Goal: Task Accomplishment & Management: Use online tool/utility

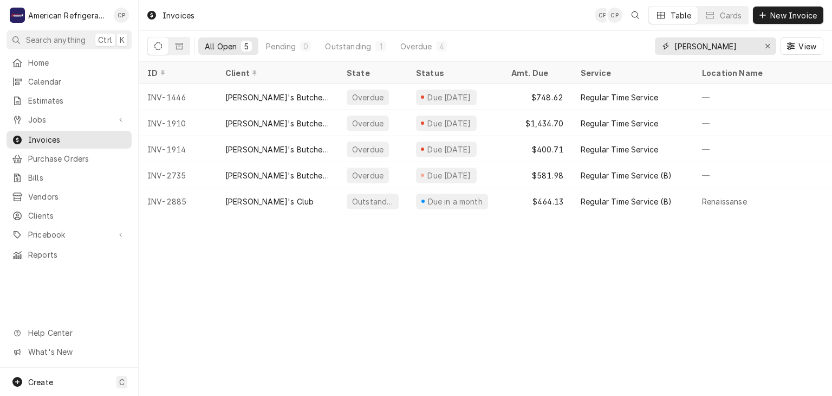
click at [696, 46] on input "[PERSON_NAME]" at bounding box center [715, 45] width 81 height 17
click at [184, 48] on button "Dynamic Content Wrapper" at bounding box center [179, 45] width 21 height 17
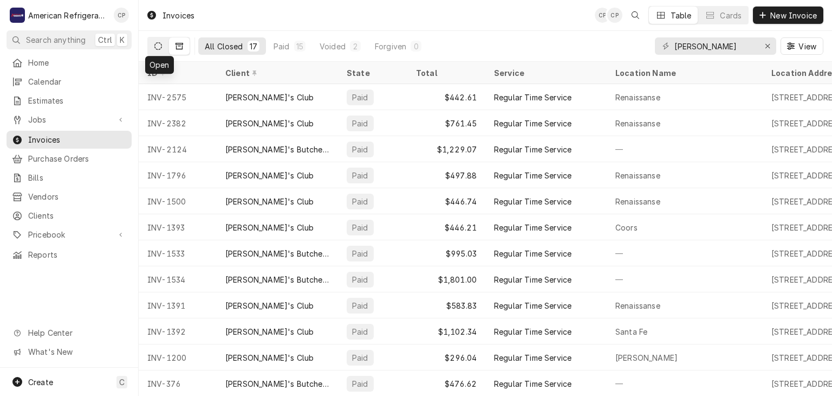
click at [157, 44] on icon "Dynamic Content Wrapper" at bounding box center [158, 46] width 8 height 8
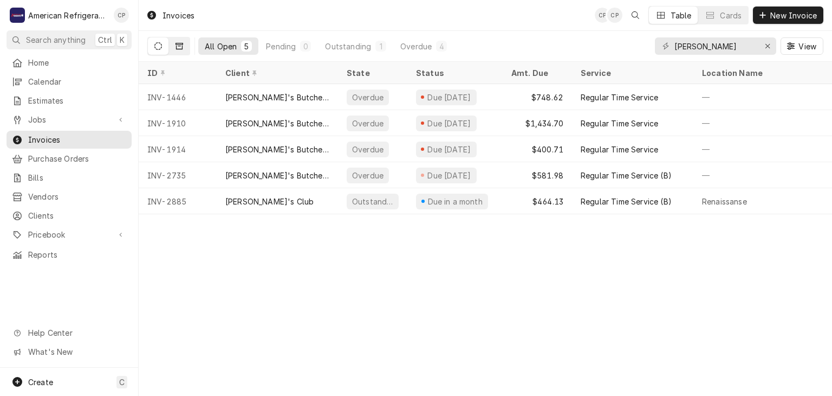
click at [179, 46] on icon "Dynamic Content Wrapper" at bounding box center [180, 46] width 8 height 7
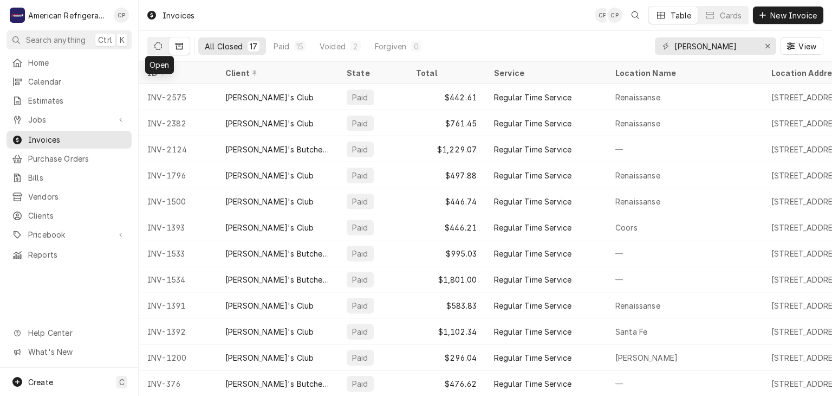
click at [163, 49] on button "Dynamic Content Wrapper" at bounding box center [158, 45] width 21 height 17
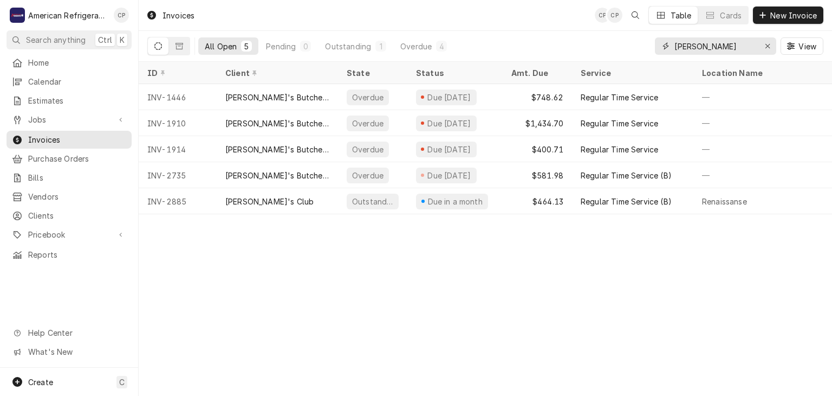
click at [707, 44] on input "sam" at bounding box center [715, 45] width 81 height 17
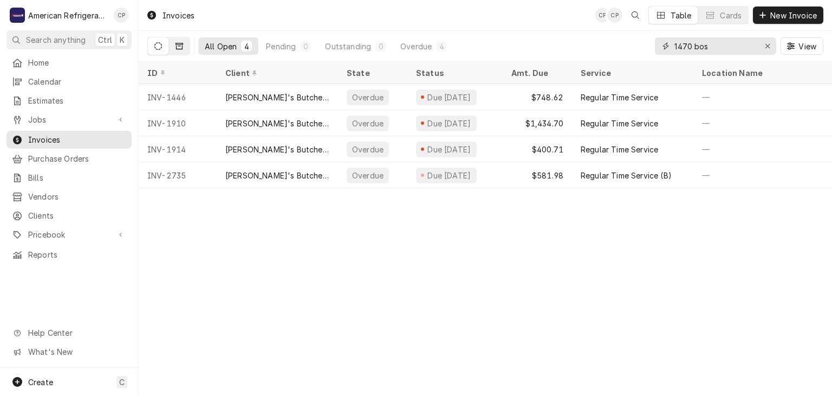
type input "1470 bos"
click at [177, 43] on icon "Dynamic Content Wrapper" at bounding box center [180, 46] width 8 height 7
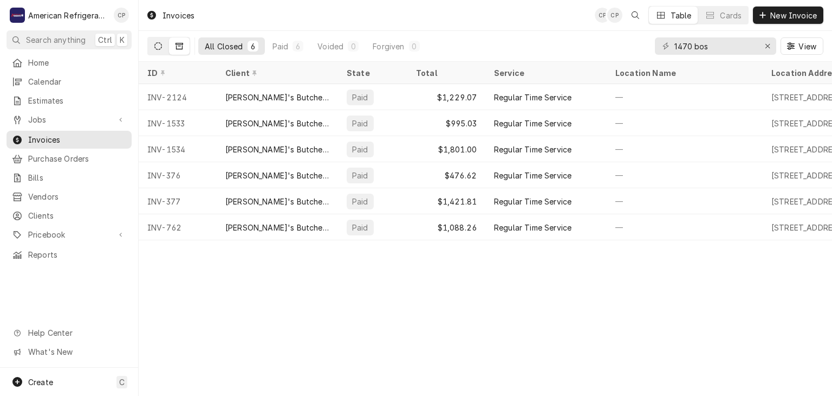
click at [161, 49] on icon "Dynamic Content Wrapper" at bounding box center [158, 46] width 8 height 8
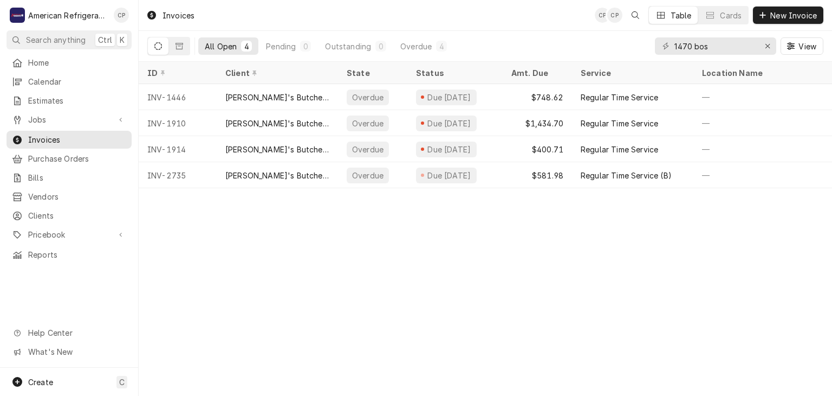
click at [832, 60] on div "All Open 4 Pending 0 Outstanding 0 Overdue 4 1470 bos View" at bounding box center [486, 46] width 694 height 31
click at [455, 241] on div "Invoices CP CP Table Cards New Invoice All Open 4 Pending 0 Outstanding 0 Overd…" at bounding box center [486, 198] width 694 height 396
click at [84, 115] on span "Jobs" at bounding box center [69, 119] width 82 height 11
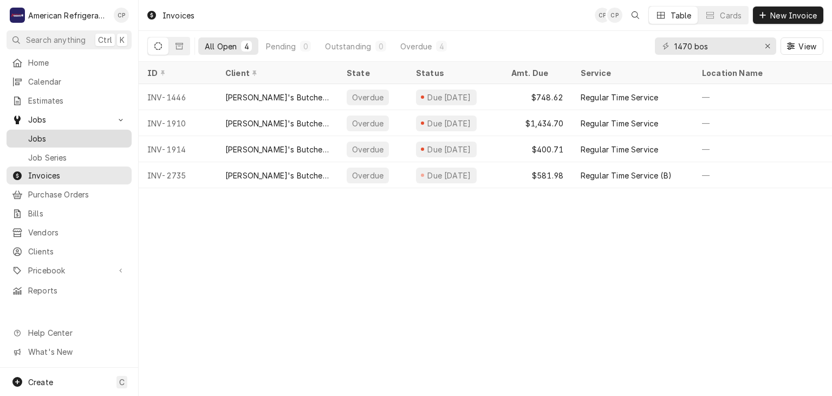
click at [87, 133] on span "Jobs" at bounding box center [77, 138] width 98 height 11
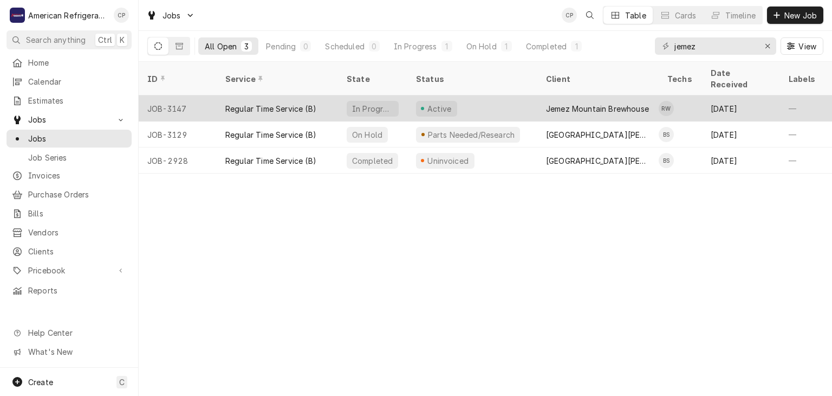
type input "jemez"
click at [183, 95] on div "JOB-3147" at bounding box center [178, 108] width 78 height 26
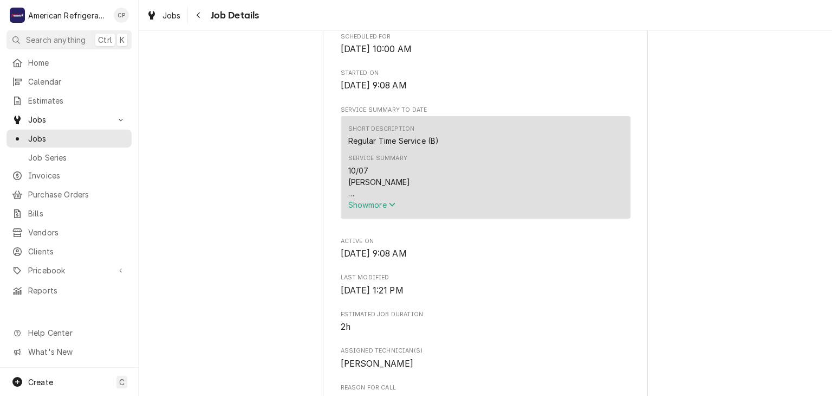
click at [378, 202] on span "Show more" at bounding box center [372, 204] width 48 height 9
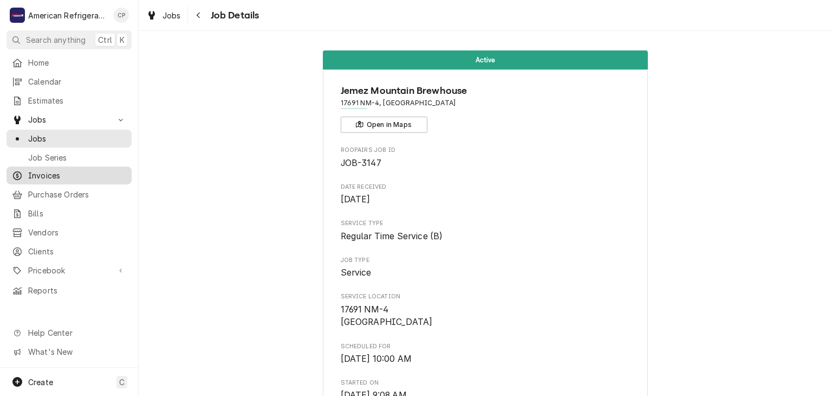
click at [70, 172] on span "Invoices" at bounding box center [77, 175] width 98 height 11
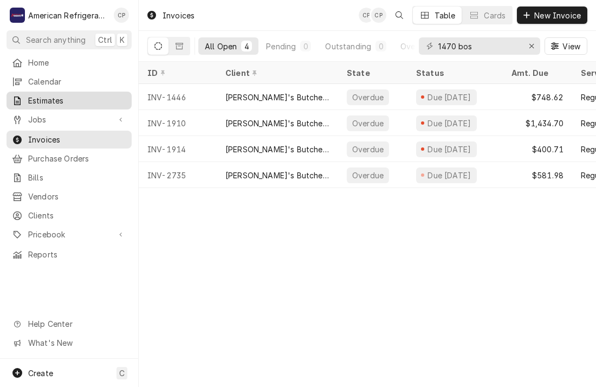
click at [78, 94] on div "Estimates" at bounding box center [69, 101] width 121 height 14
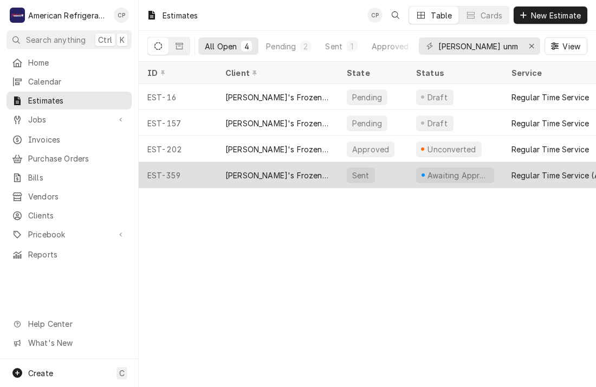
click at [309, 170] on div "Freddy's Frozen Custard & Steakburgers" at bounding box center [277, 175] width 104 height 11
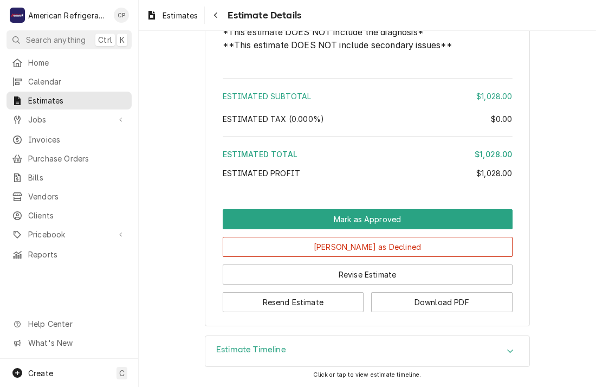
scroll to position [1547, 0]
click at [431, 298] on button "Download PDF" at bounding box center [441, 302] width 141 height 20
click at [364, 102] on div "Estimated Subtotal $1,028.00 Estimated Tax ( 0.000% ) $0.00 Estimated Total $1,…" at bounding box center [368, 130] width 290 height 112
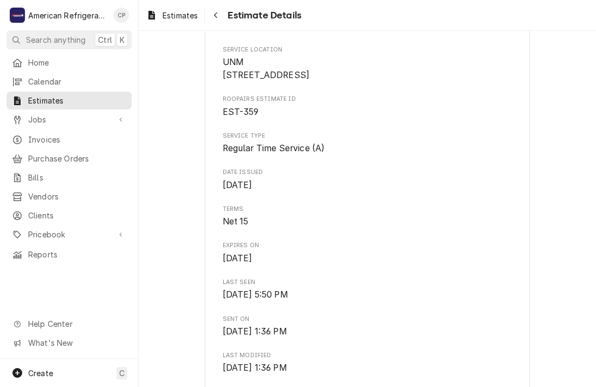
scroll to position [0, 0]
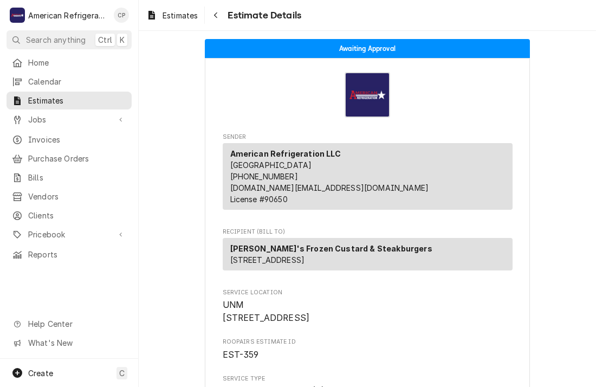
click at [75, 210] on span "Clients" at bounding box center [77, 215] width 98 height 11
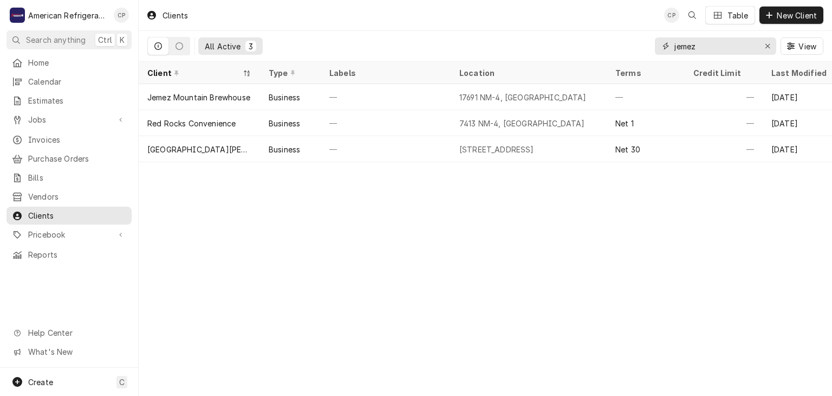
click at [718, 51] on input "jemez" at bounding box center [715, 45] width 81 height 17
type input "old town"
click at [88, 134] on span "Invoices" at bounding box center [77, 139] width 98 height 11
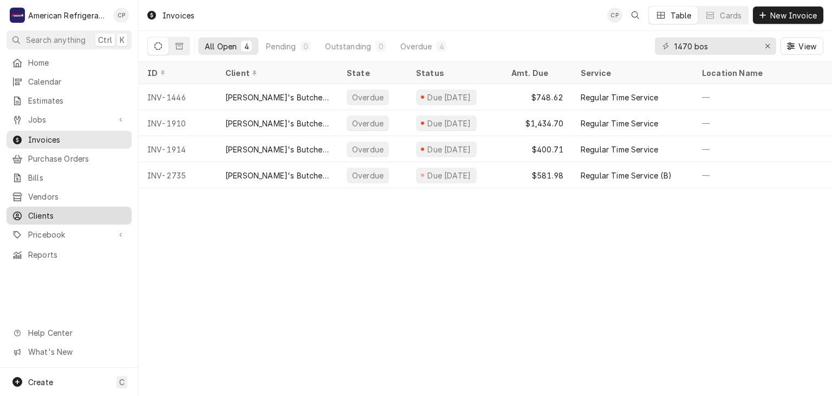
click at [72, 210] on span "Clients" at bounding box center [77, 215] width 98 height 11
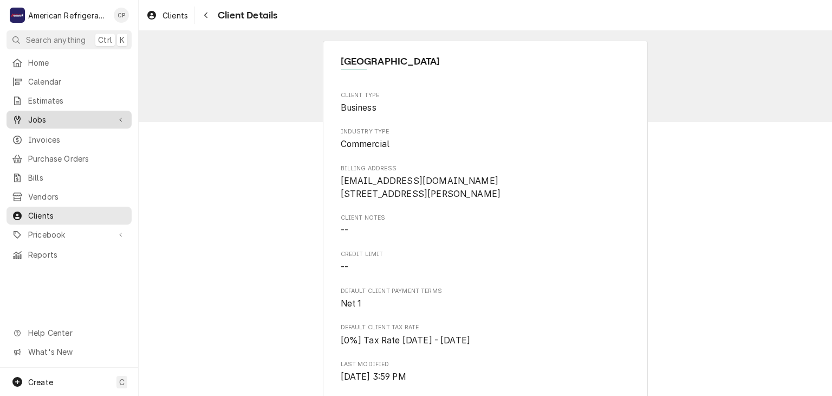
click at [64, 117] on span "Jobs" at bounding box center [69, 119] width 82 height 11
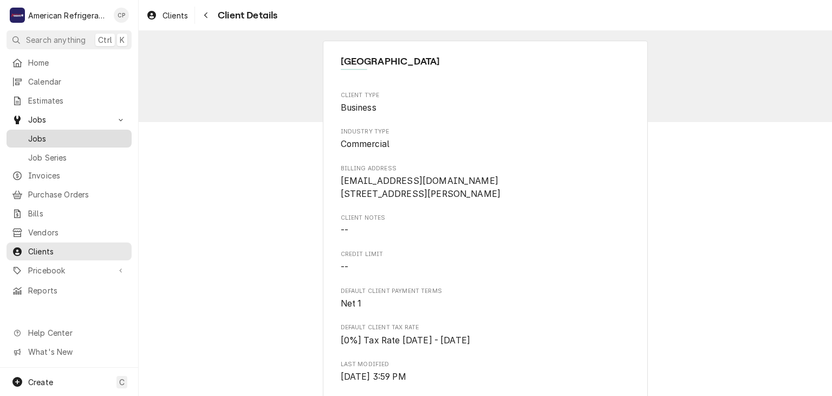
click at [72, 136] on span "Jobs" at bounding box center [77, 138] width 98 height 11
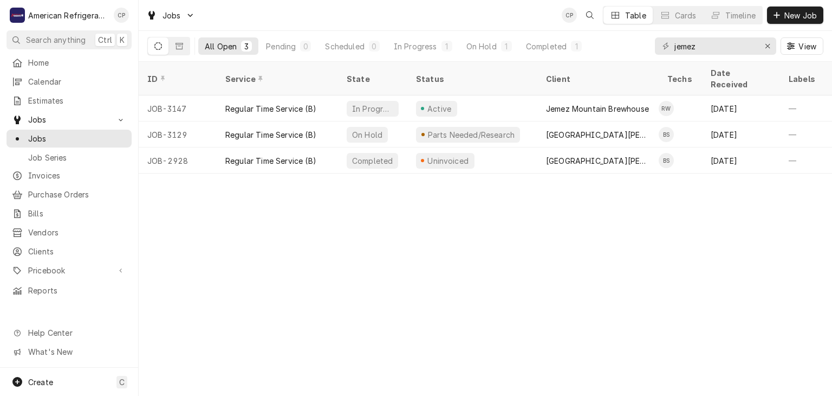
click at [176, 227] on div "ID Service State Status Client Techs Date Received Labels Job Type Priority Loc…" at bounding box center [486, 229] width 694 height 334
click at [77, 134] on span "Jobs" at bounding box center [77, 138] width 98 height 11
click at [81, 245] on span "Clients" at bounding box center [77, 250] width 98 height 11
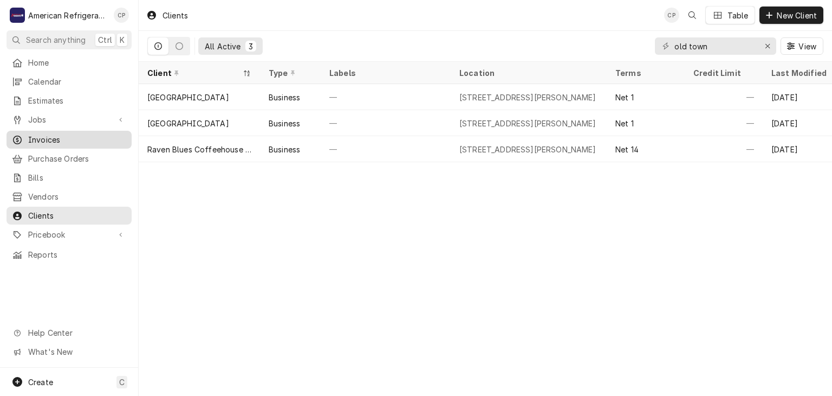
click at [106, 141] on div "Invoices" at bounding box center [69, 140] width 121 height 14
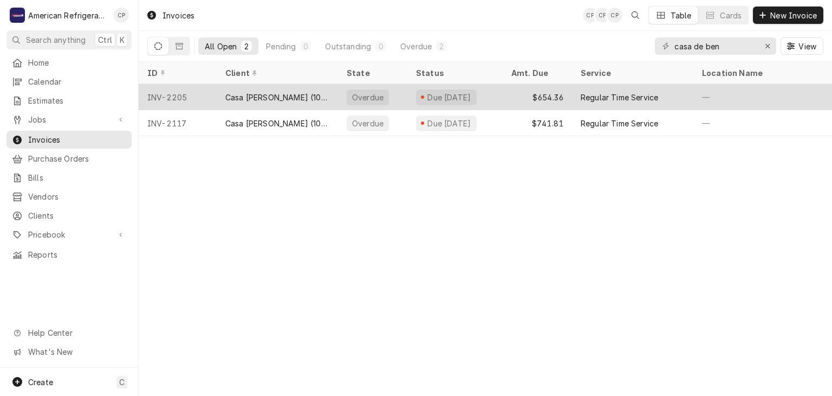
type input "casa de ben"
click at [243, 92] on div "Casa de Benavidez (1025)" at bounding box center [277, 97] width 104 height 11
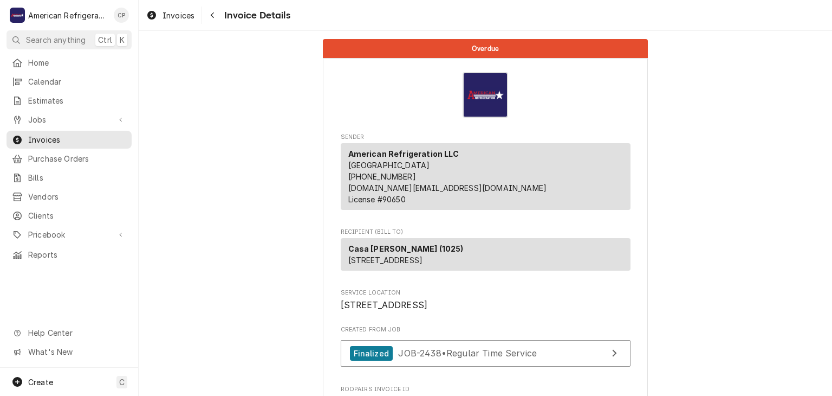
scroll to position [1276, 0]
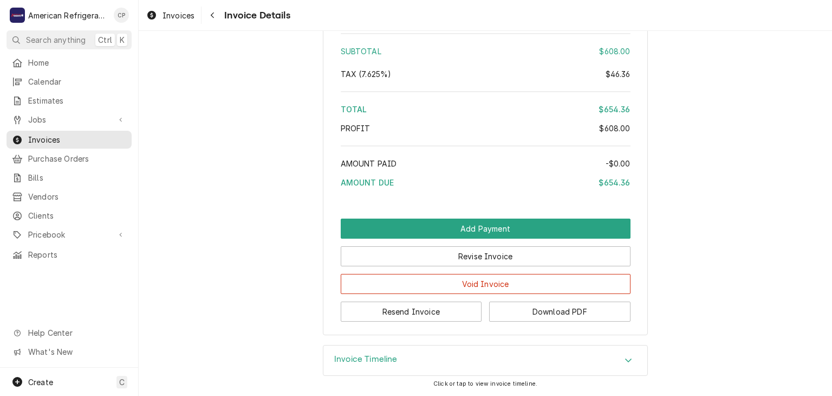
drag, startPoint x: 369, startPoint y: 353, endPoint x: 270, endPoint y: 291, distance: 116.8
click at [368, 351] on div "Invoice Timeline" at bounding box center [486, 360] width 324 height 30
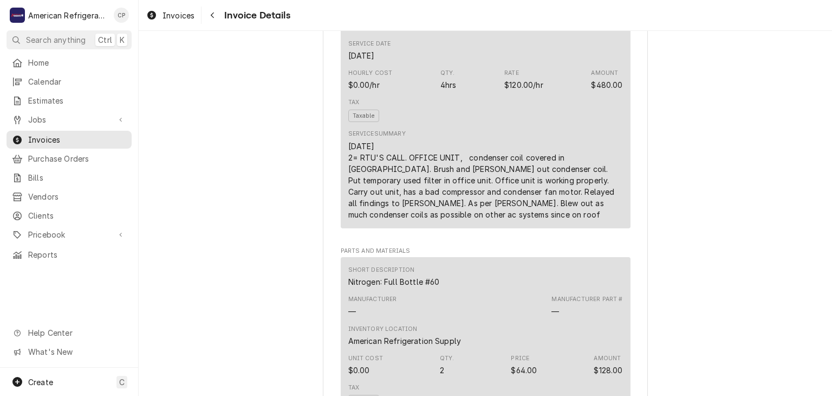
scroll to position [0, 0]
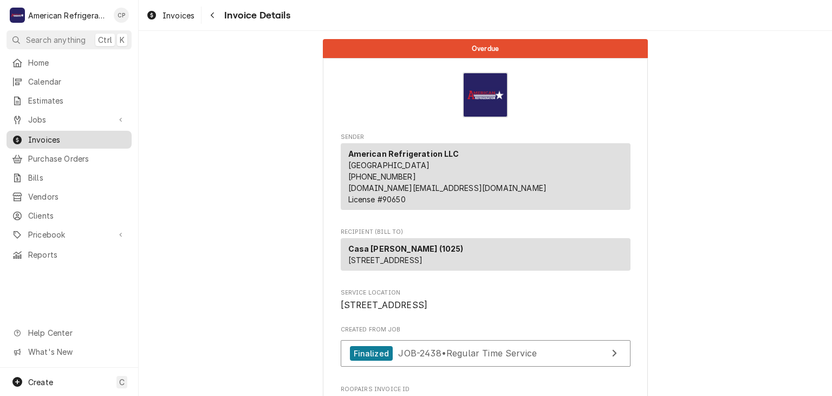
click at [93, 143] on link "Invoices" at bounding box center [69, 140] width 125 height 18
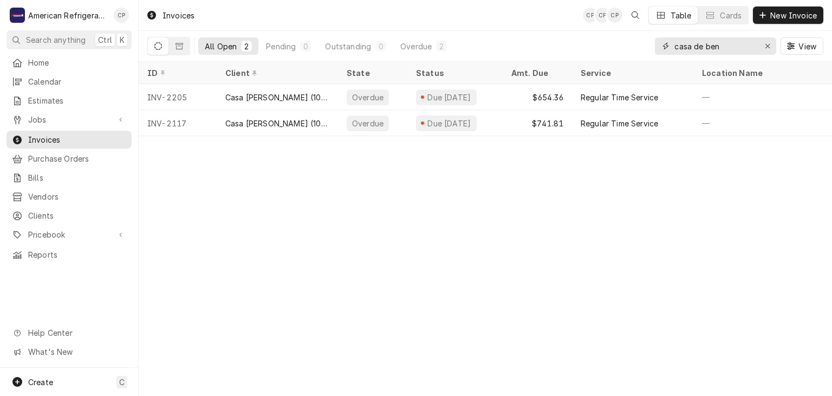
click at [708, 54] on input "casa de ben" at bounding box center [715, 45] width 81 height 17
type input "pizzza"
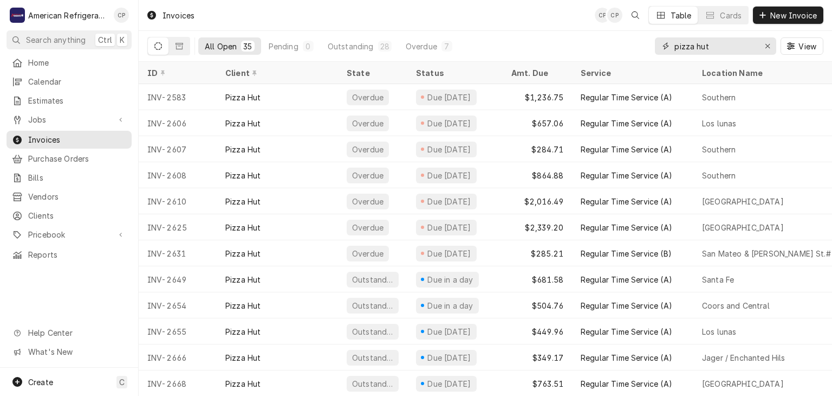
click at [690, 46] on input "pizza hut" at bounding box center [715, 45] width 81 height 17
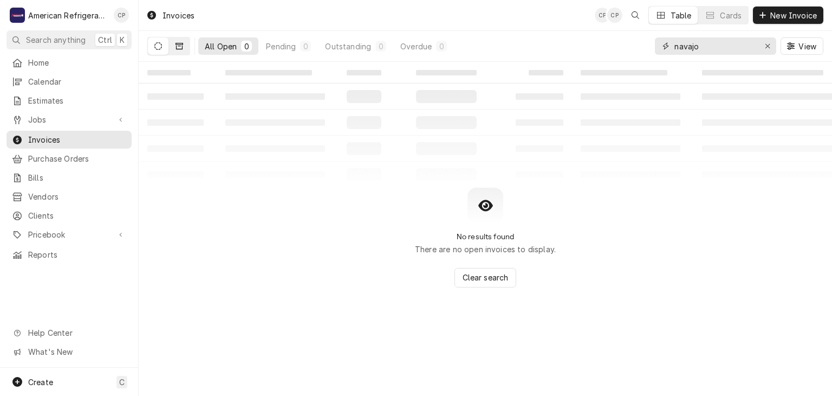
type input "navajo"
click at [179, 49] on icon "Dynamic Content Wrapper" at bounding box center [180, 46] width 8 height 7
click at [82, 111] on link "Jobs" at bounding box center [69, 120] width 125 height 18
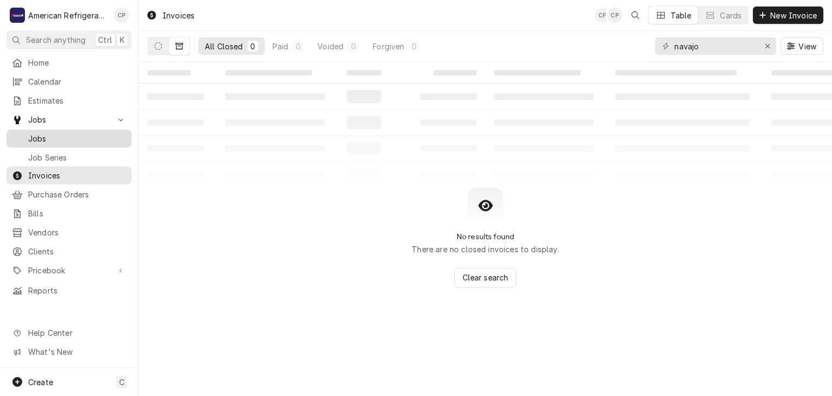
click at [87, 133] on span "Jobs" at bounding box center [77, 138] width 98 height 11
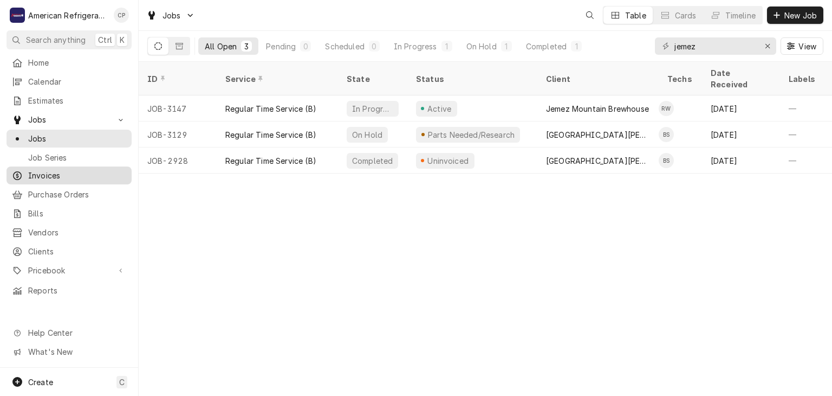
click at [92, 170] on span "Invoices" at bounding box center [77, 175] width 98 height 11
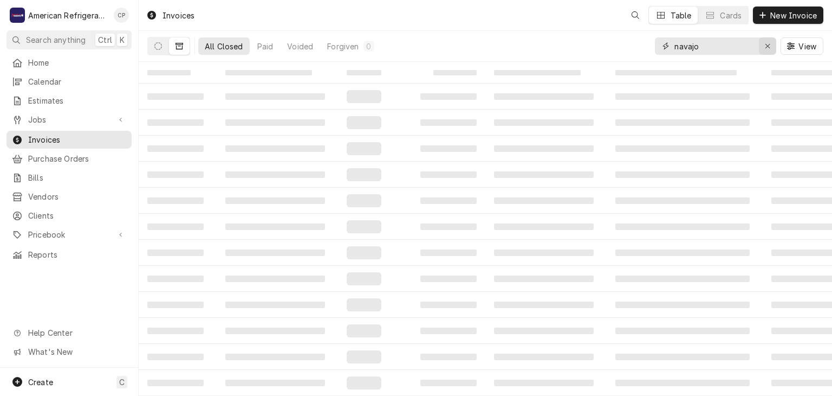
click at [766, 46] on icon "Erase input" at bounding box center [768, 46] width 6 height 8
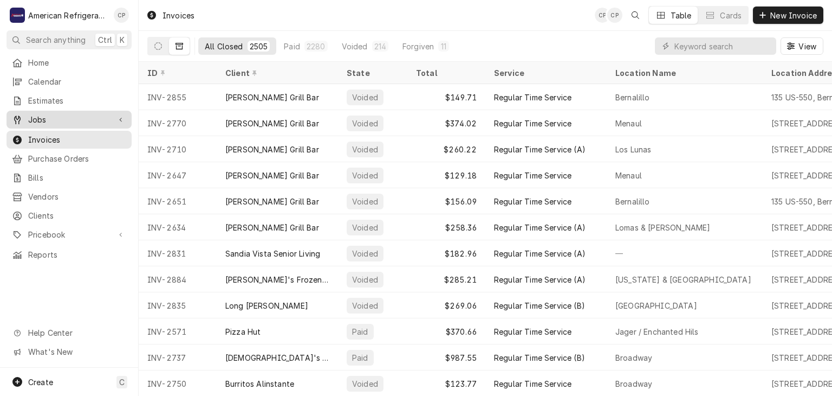
click at [108, 114] on span "Jobs" at bounding box center [69, 119] width 82 height 11
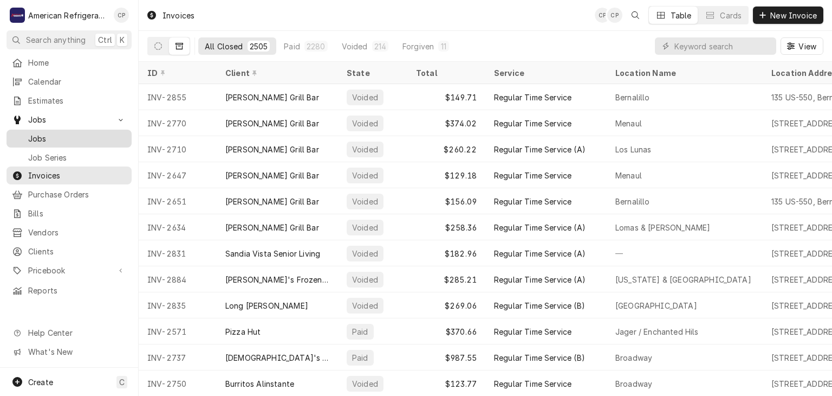
click at [107, 133] on span "Jobs" at bounding box center [77, 138] width 98 height 11
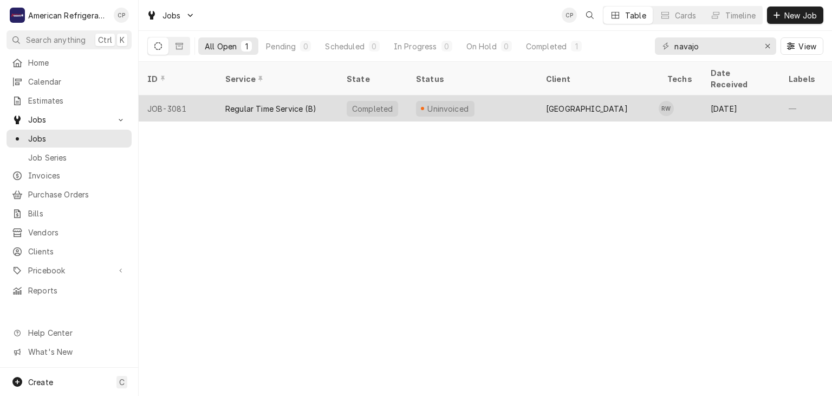
type input "navajo"
click at [244, 103] on div "Regular Time Service (B)" at bounding box center [270, 108] width 91 height 11
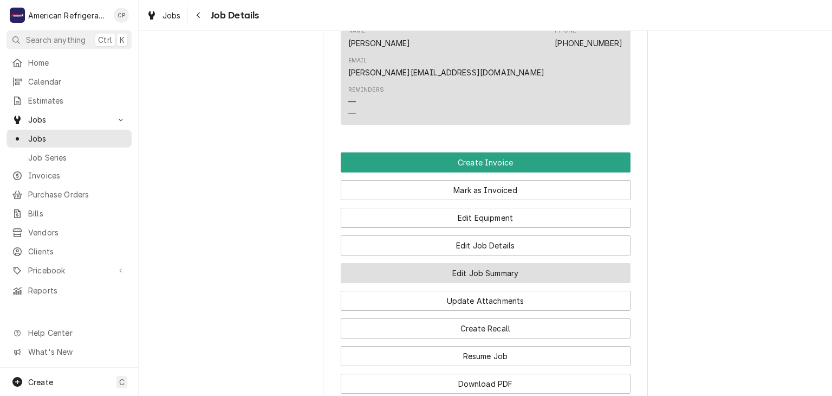
scroll to position [648, 0]
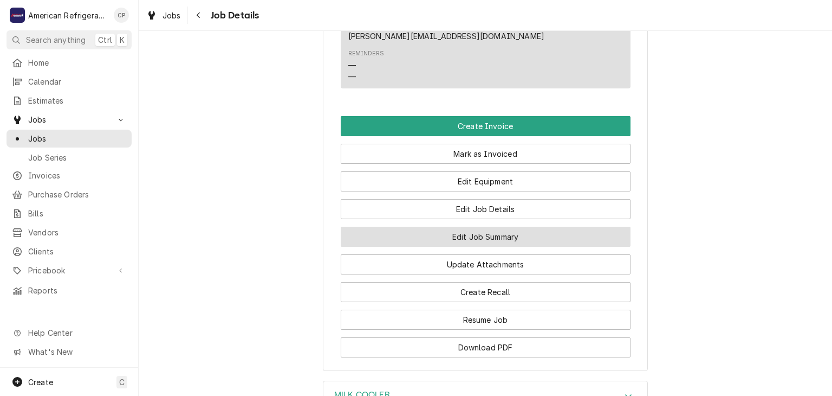
click at [366, 227] on button "Edit Job Summary" at bounding box center [486, 237] width 290 height 20
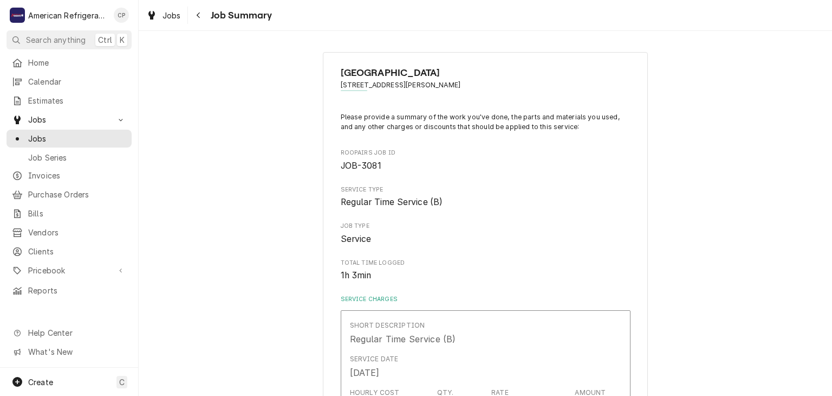
type textarea "x"
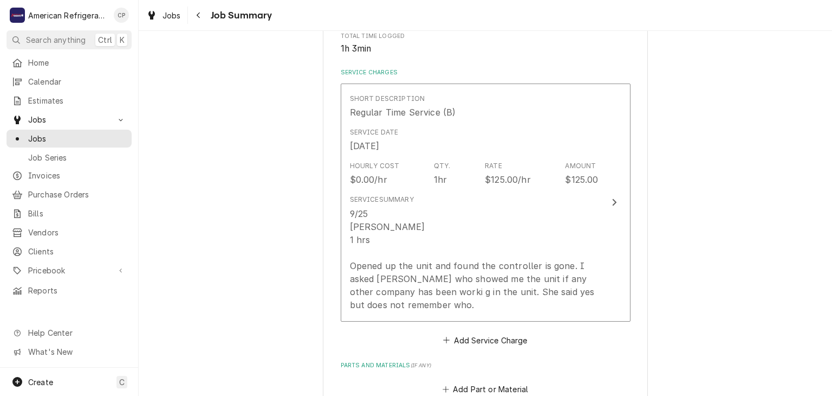
scroll to position [237, 0]
